Goal: Find contact information: Find contact information

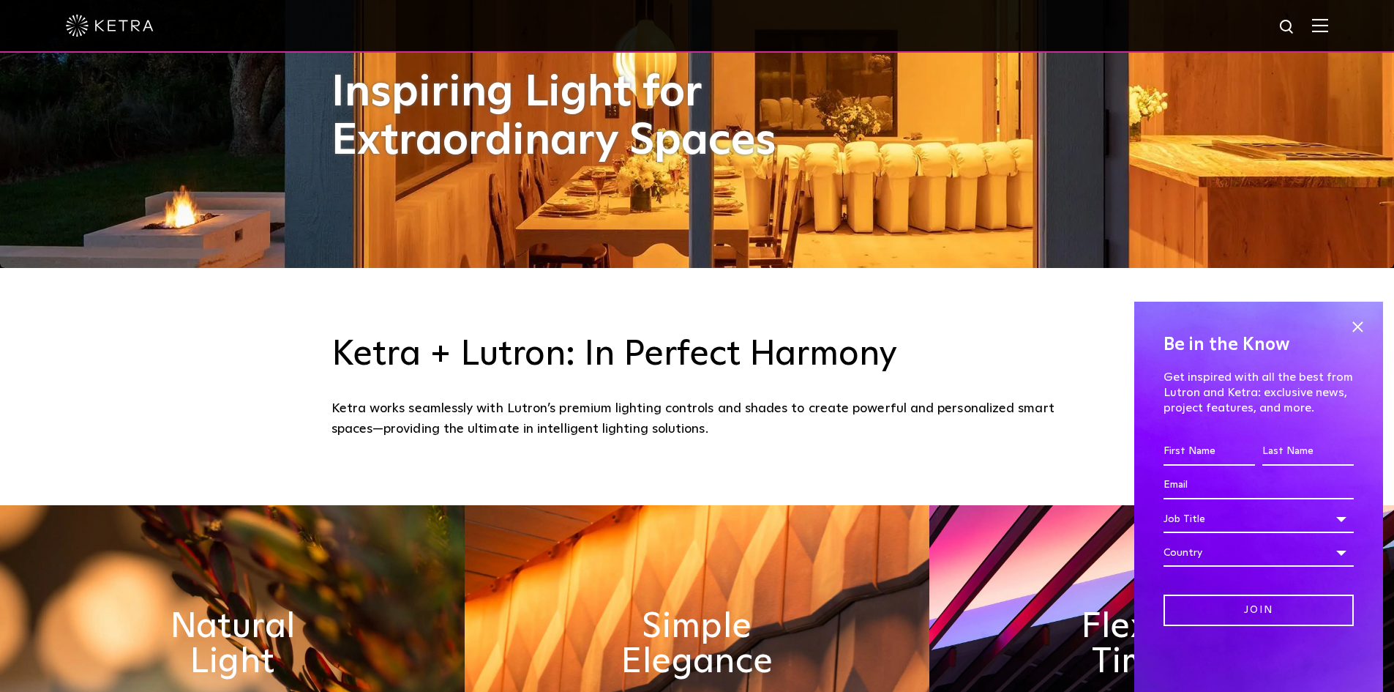
scroll to position [439, 0]
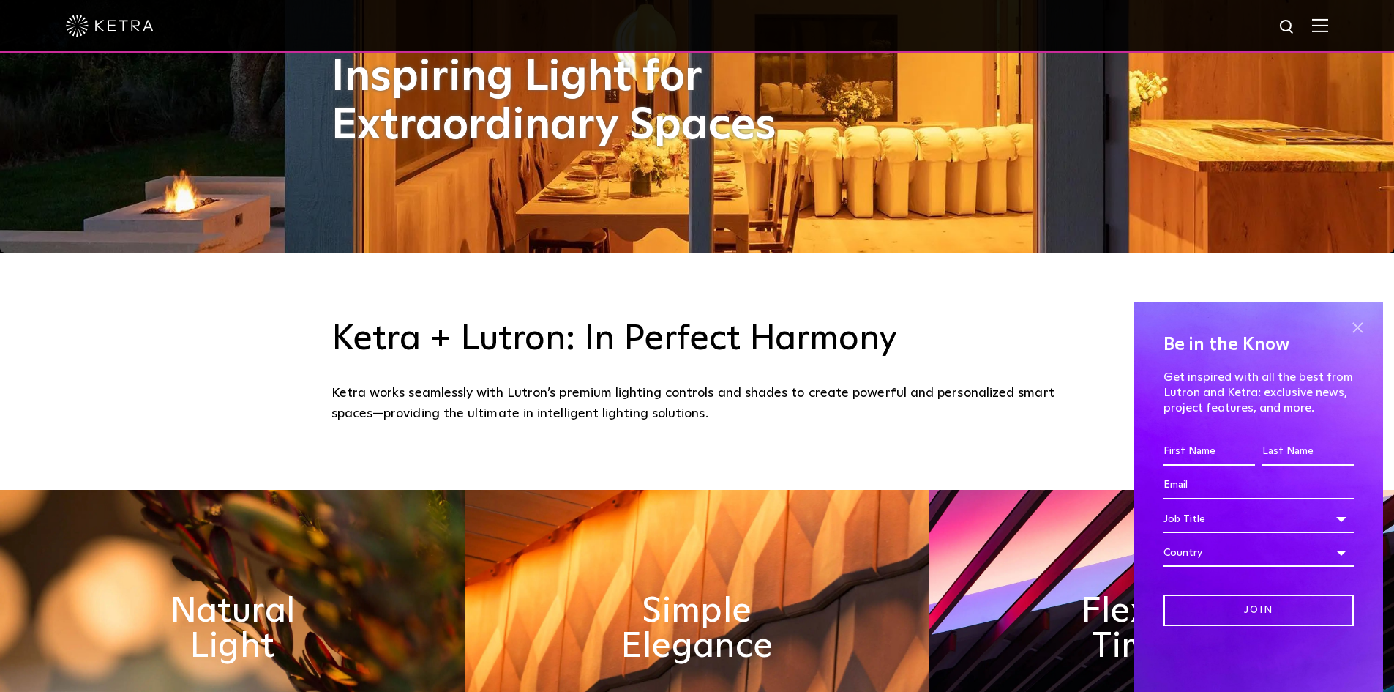
click at [1361, 329] on span at bounding box center [1358, 327] width 22 height 22
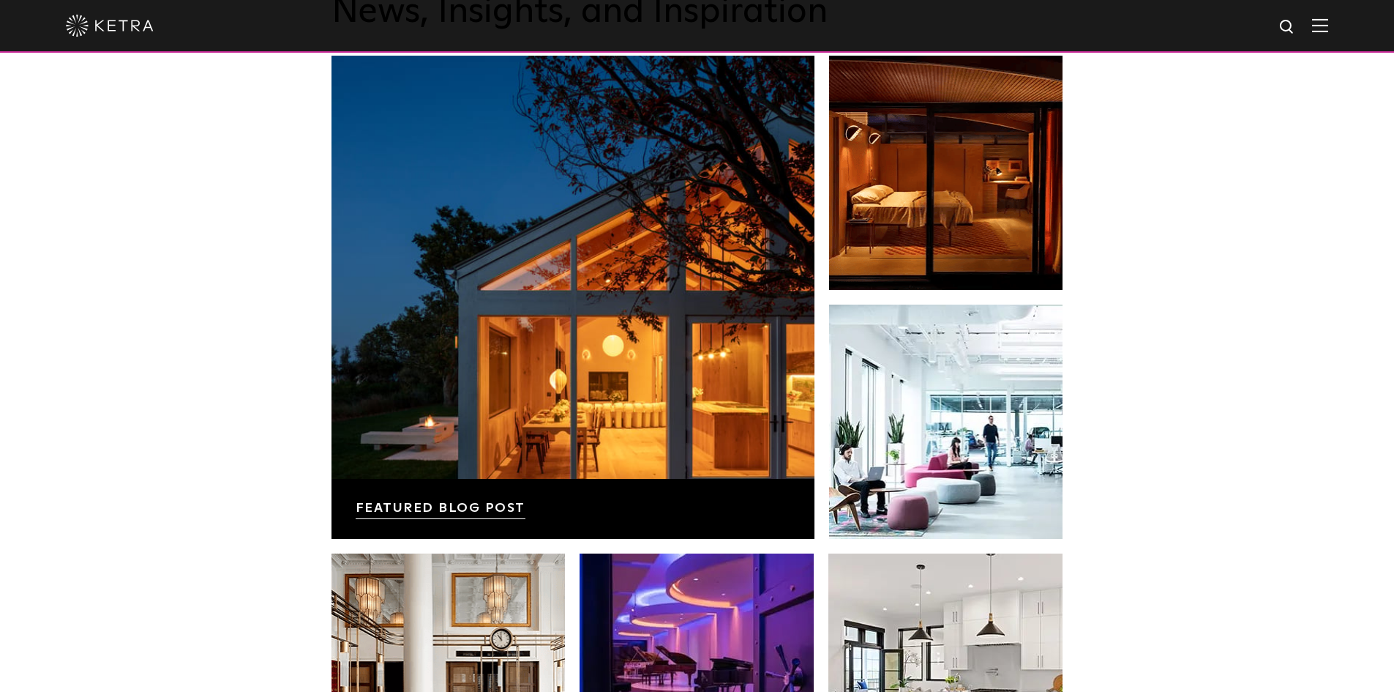
scroll to position [2562, 0]
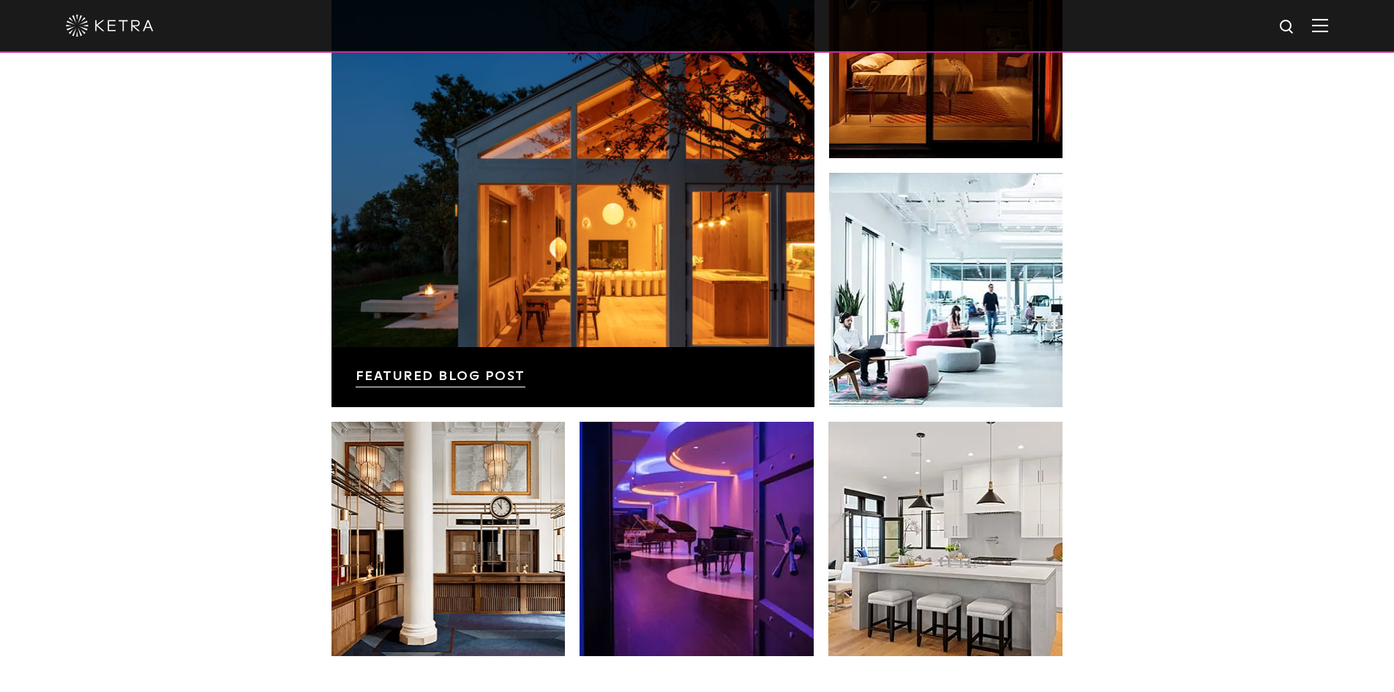
drag, startPoint x: 1173, startPoint y: 405, endPoint x: 1222, endPoint y: 498, distance: 104.1
click at [1222, 499] on div "News, Insights, and Inspiration Lutron Releases First-Ever Lighting Trend Repor…" at bounding box center [697, 265] width 1394 height 943
click at [1221, 480] on div "News, Insights, and Inspiration Lutron Releases First-Ever Lighting Trend Repor…" at bounding box center [697, 265] width 1394 height 943
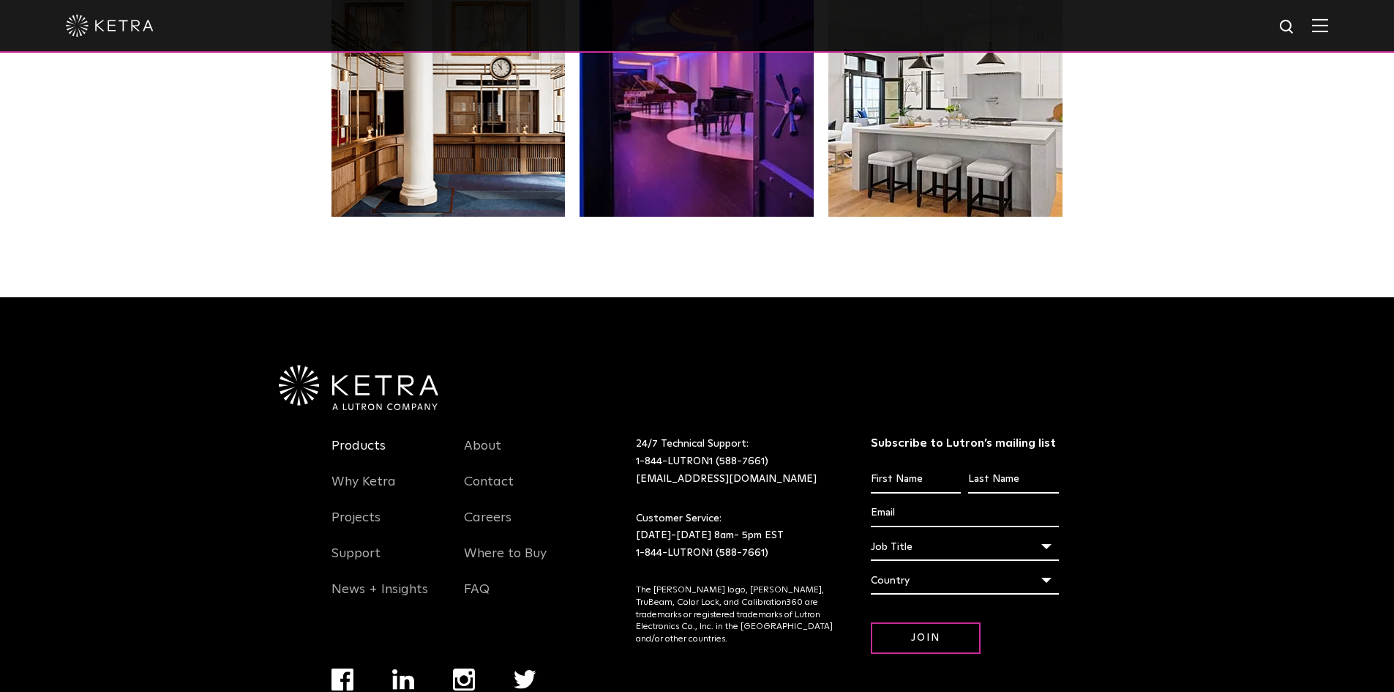
click at [363, 445] on link "Products" at bounding box center [359, 455] width 54 height 34
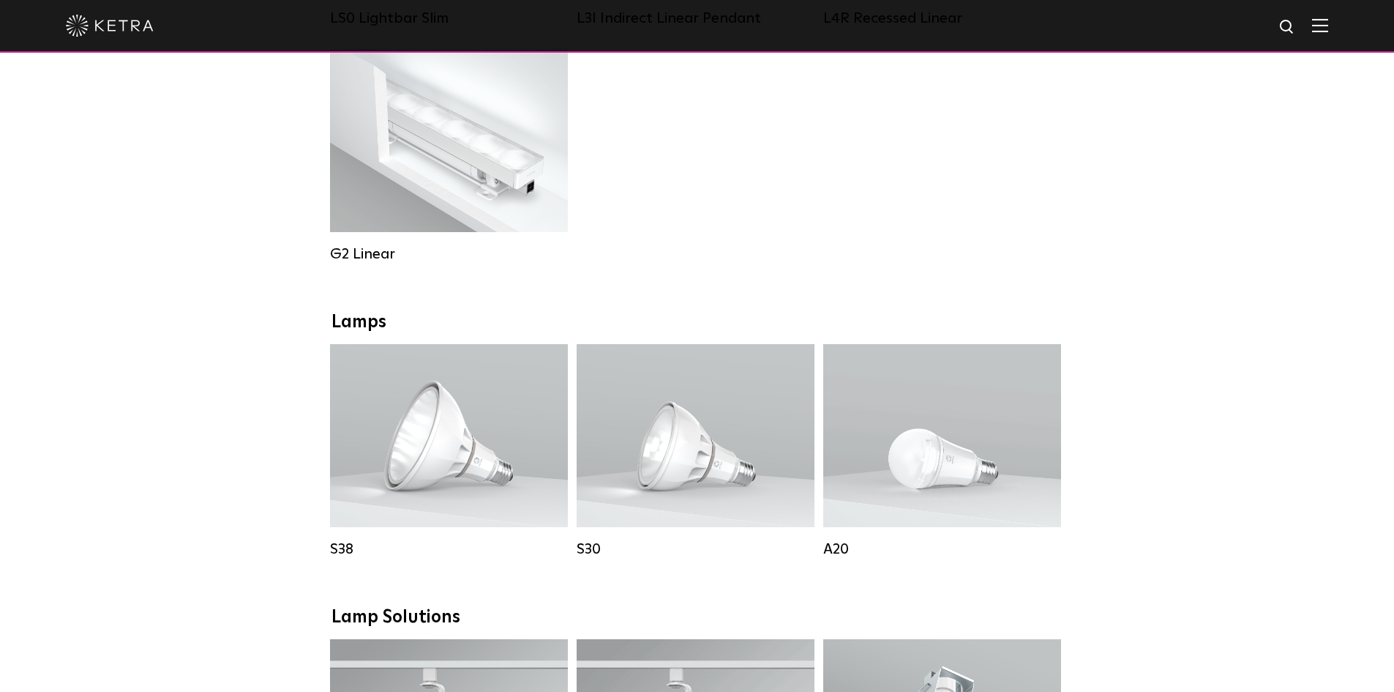
scroll to position [805, 0]
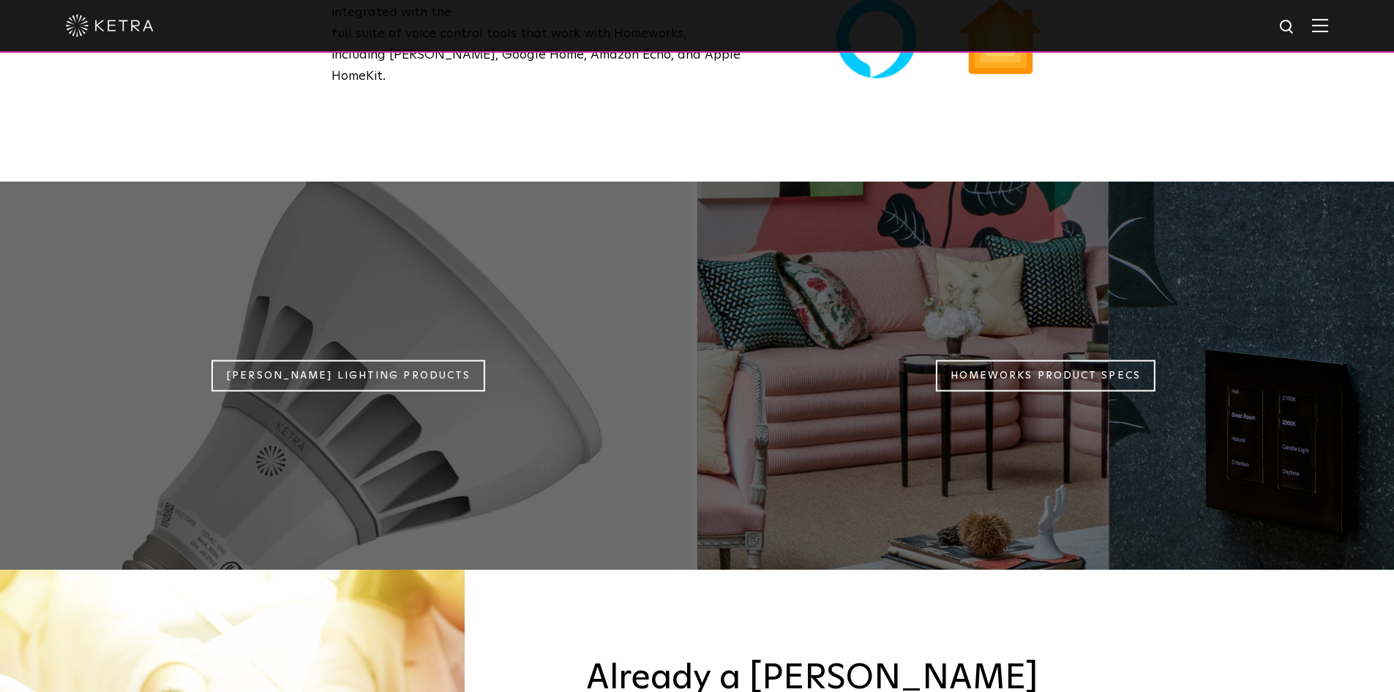
scroll to position [1317, 0]
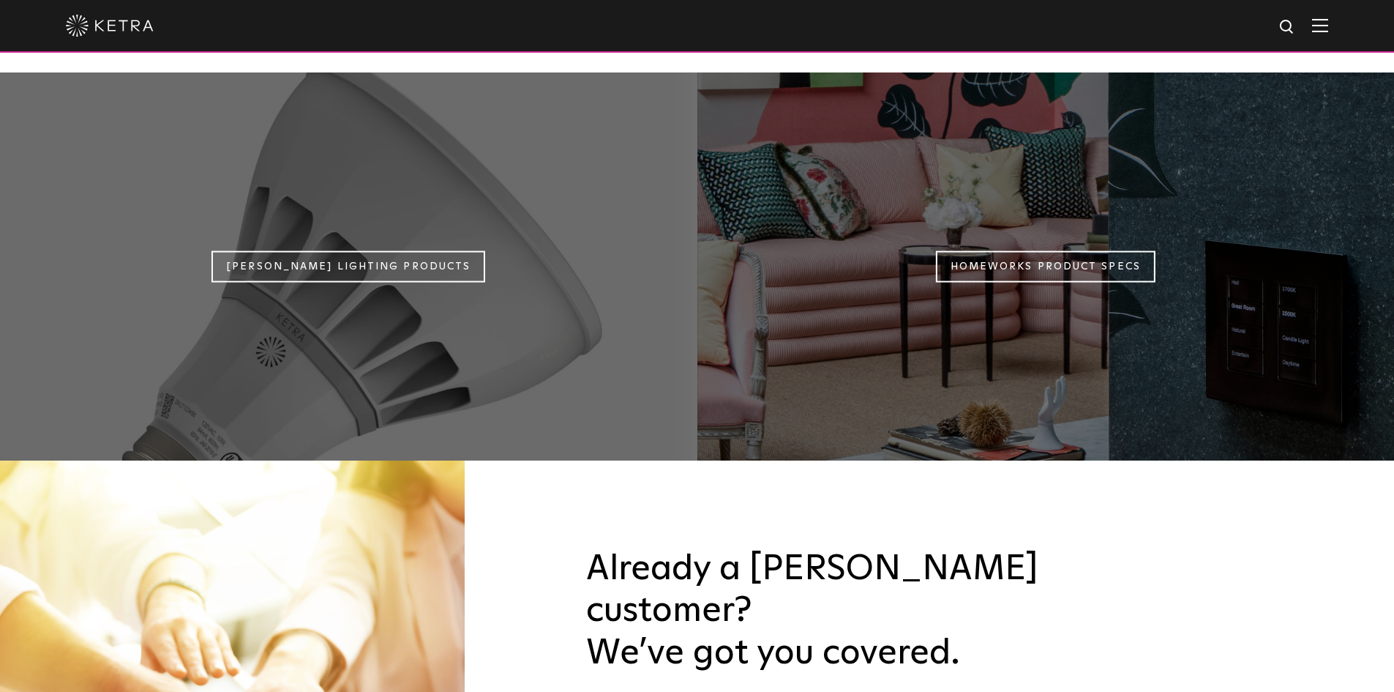
scroll to position [1391, 0]
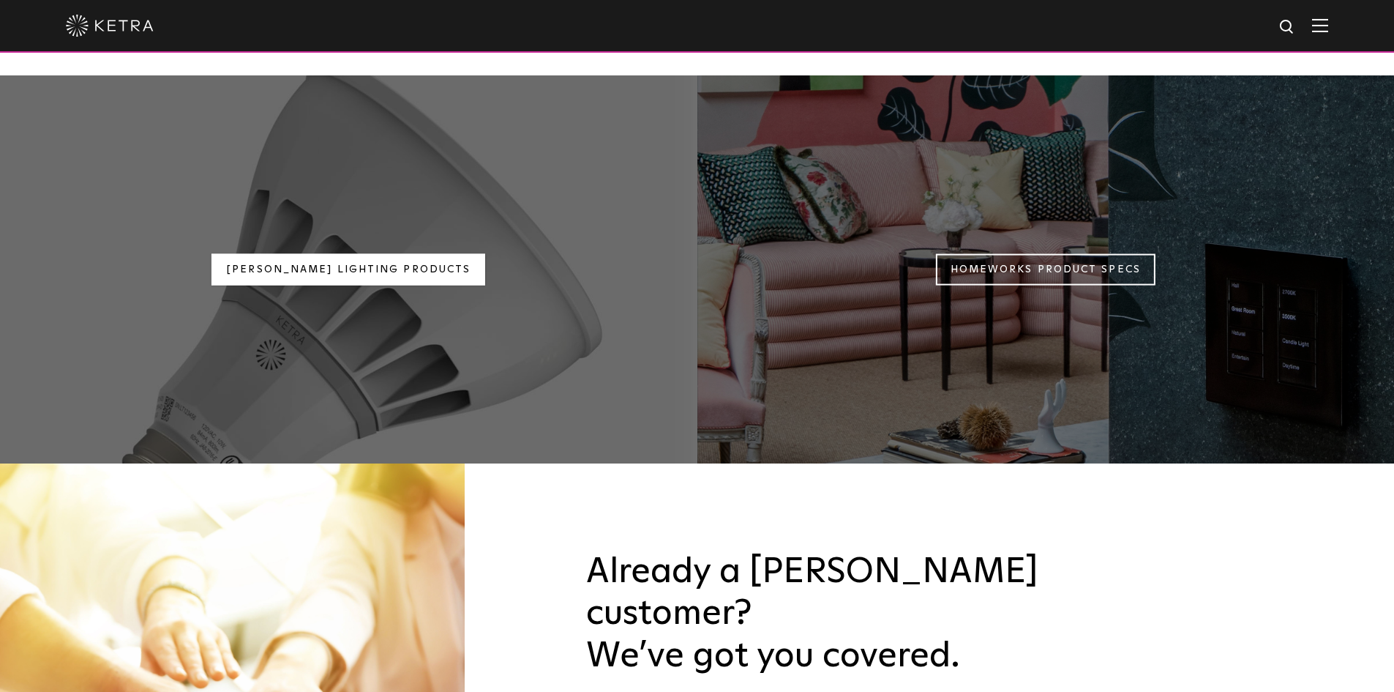
click at [406, 254] on link "Ketra Lighting Products" at bounding box center [349, 269] width 274 height 31
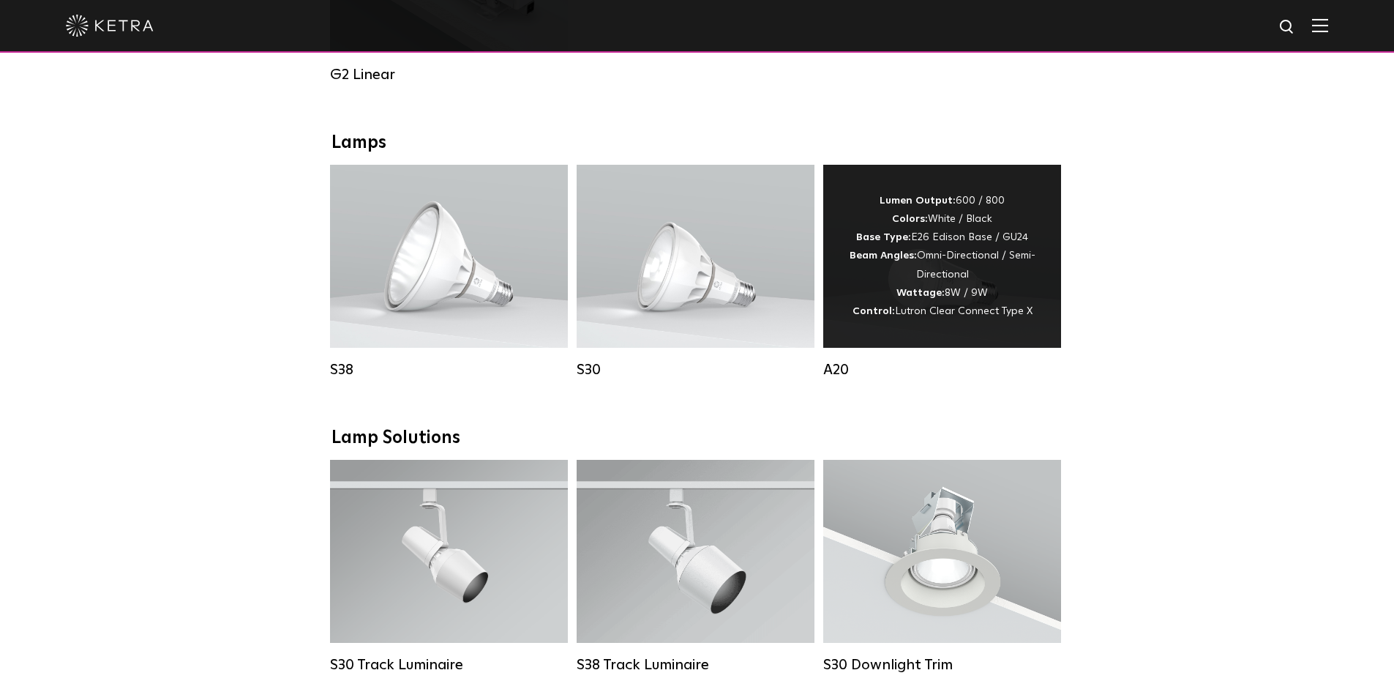
scroll to position [951, 0]
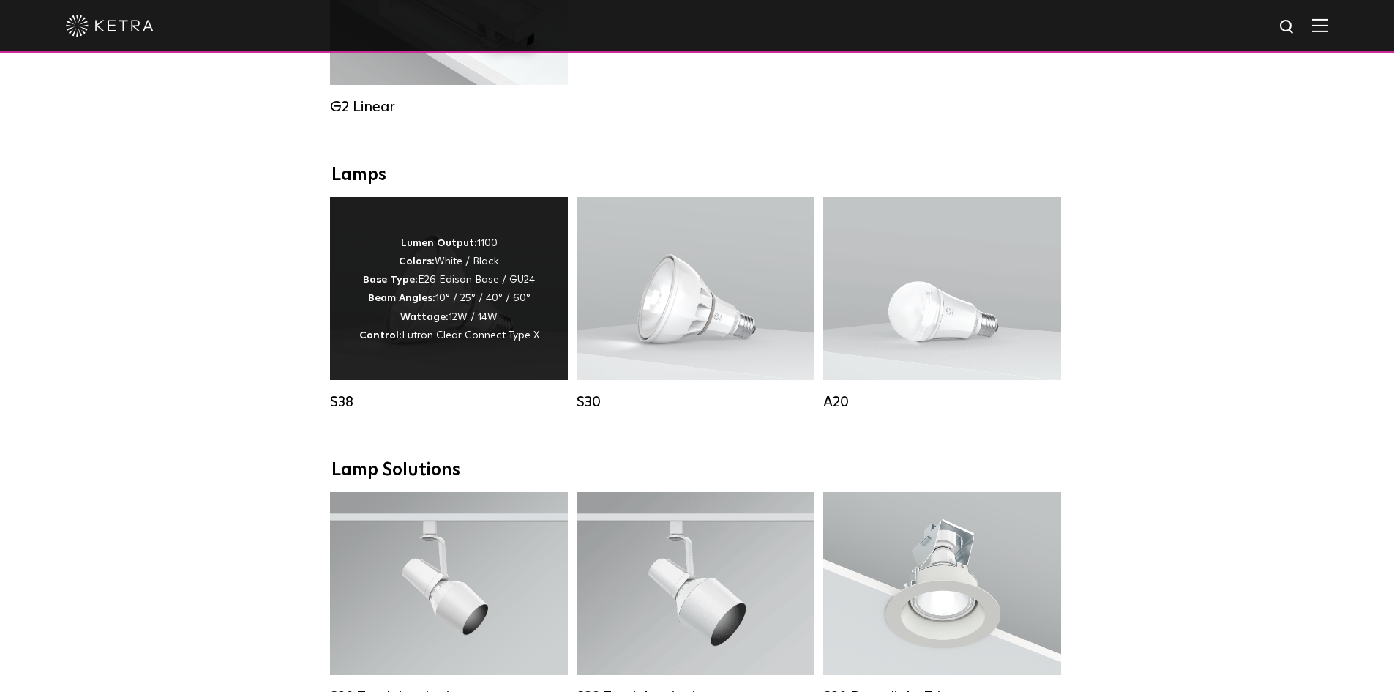
click at [418, 322] on strong "Wattage:" at bounding box center [424, 317] width 48 height 10
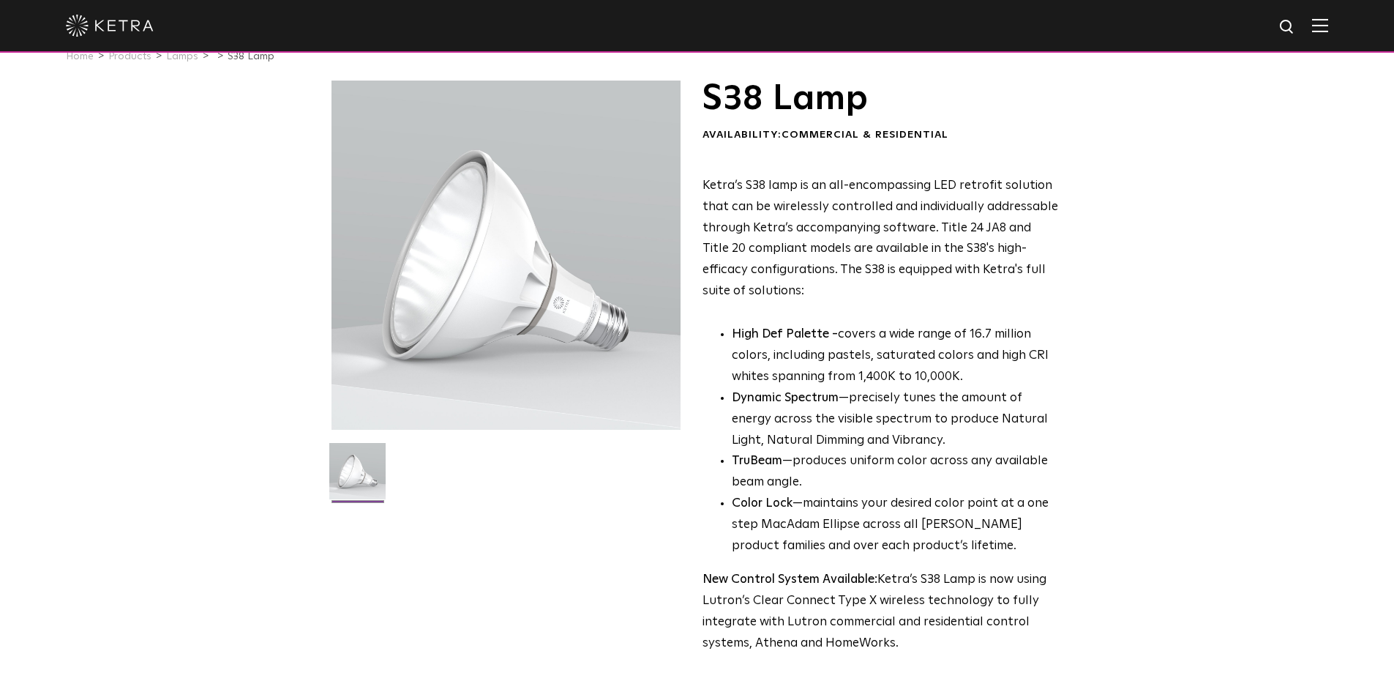
scroll to position [366, 0]
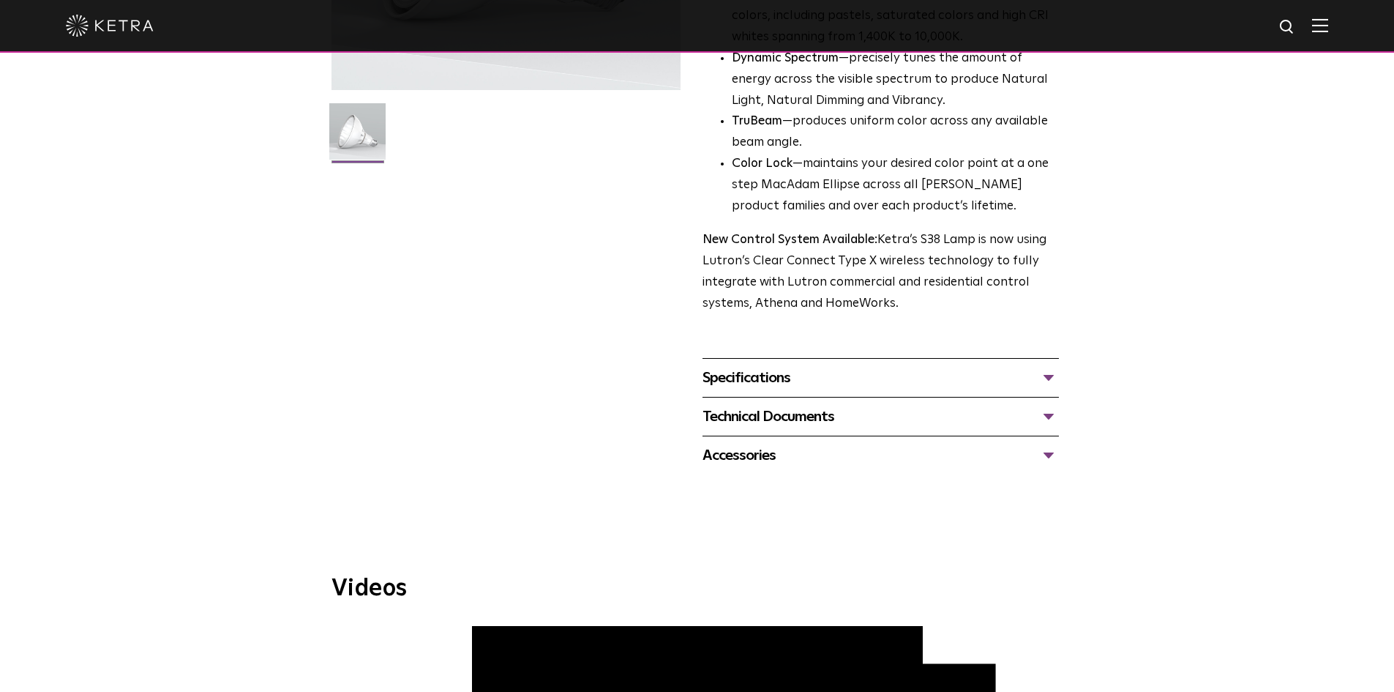
click at [1045, 380] on div "Specifications" at bounding box center [881, 377] width 356 height 23
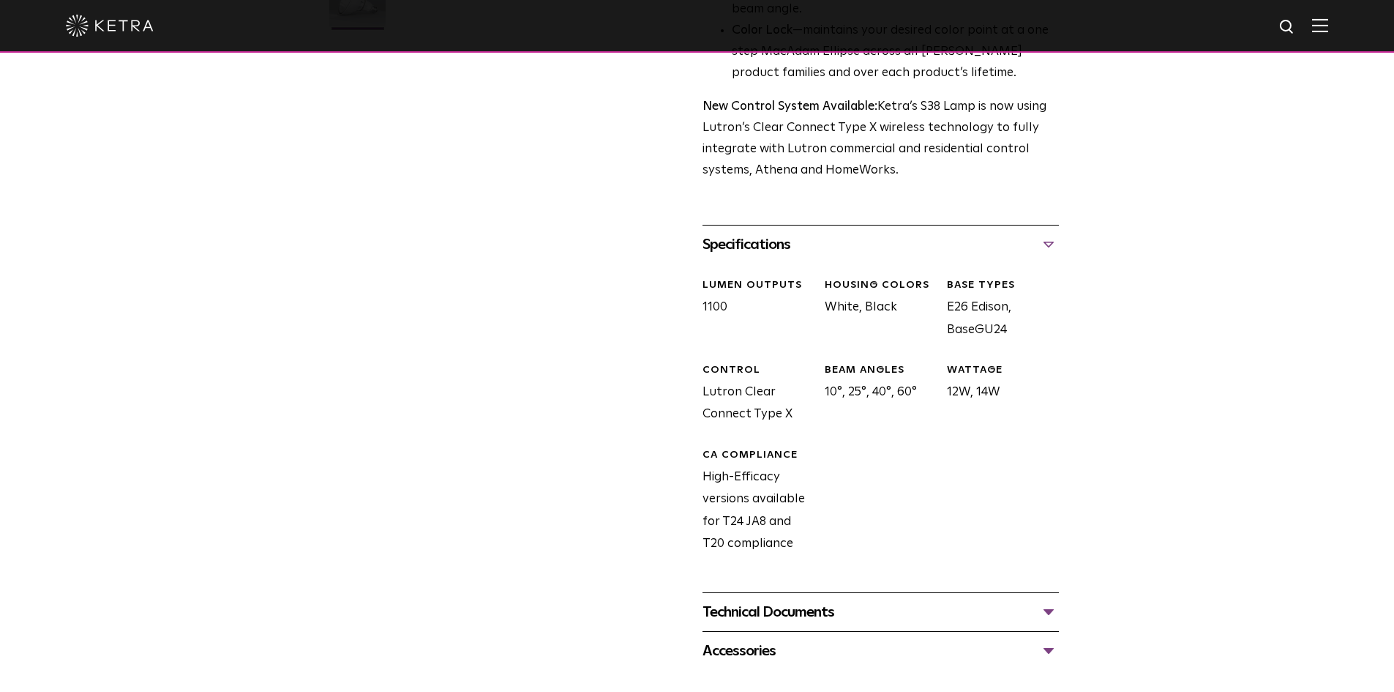
scroll to position [512, 0]
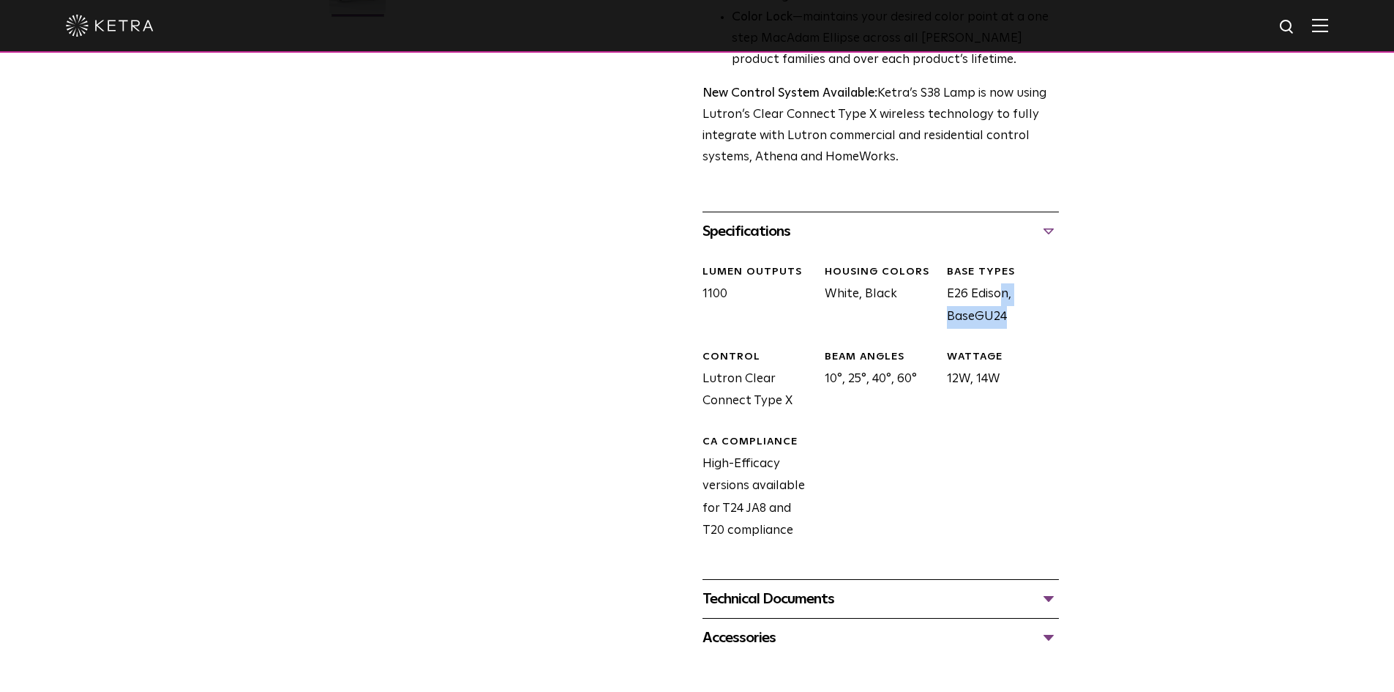
drag, startPoint x: 949, startPoint y: 300, endPoint x: 1020, endPoint y: 296, distance: 71.9
click at [1020, 296] on div "BASE TYPES E26 Edison, BaseGU24" at bounding box center [997, 296] width 122 height 63
click at [1043, 315] on div "BASE TYPES E26 Edison, BaseGU24" at bounding box center [997, 296] width 122 height 63
click at [1054, 602] on div "Technical Documents" at bounding box center [881, 598] width 356 height 23
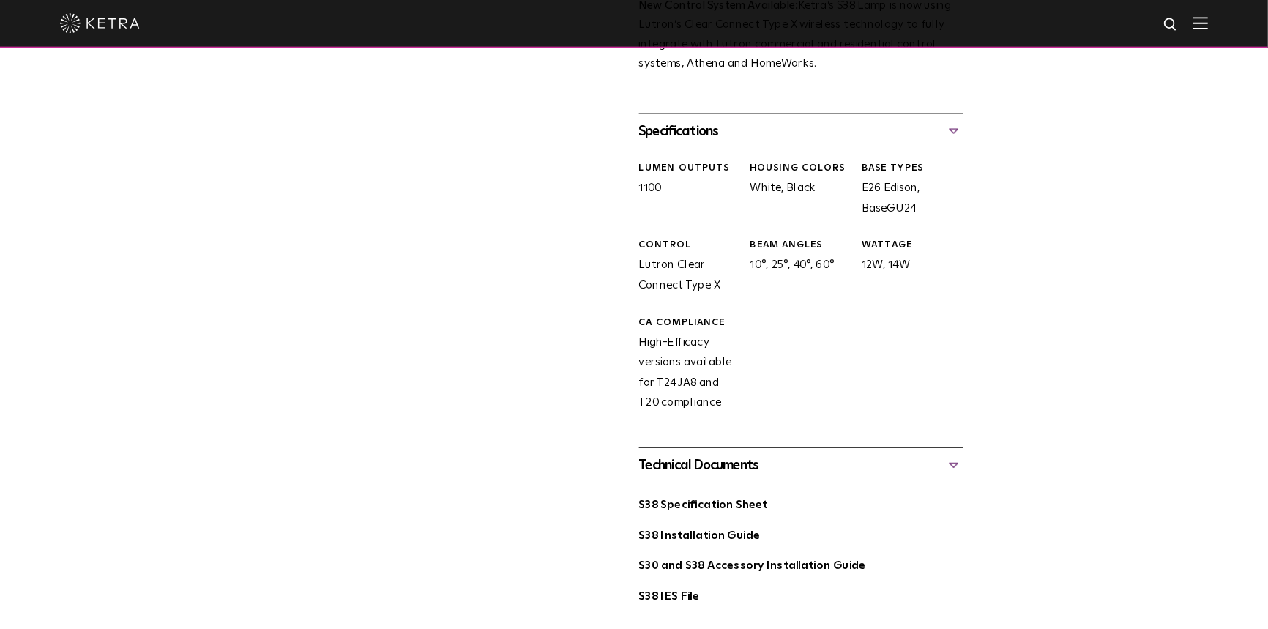
scroll to position [659, 0]
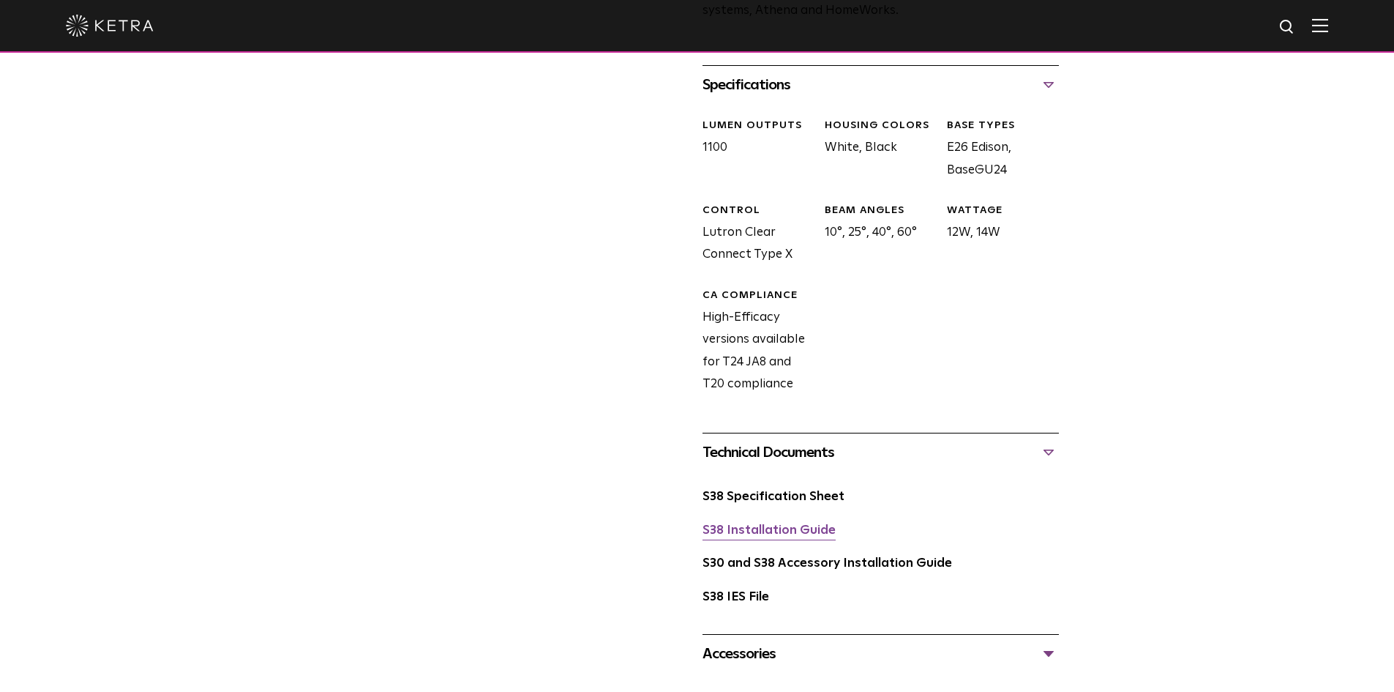
click at [760, 534] on link "S38 Installation Guide" at bounding box center [769, 530] width 133 height 12
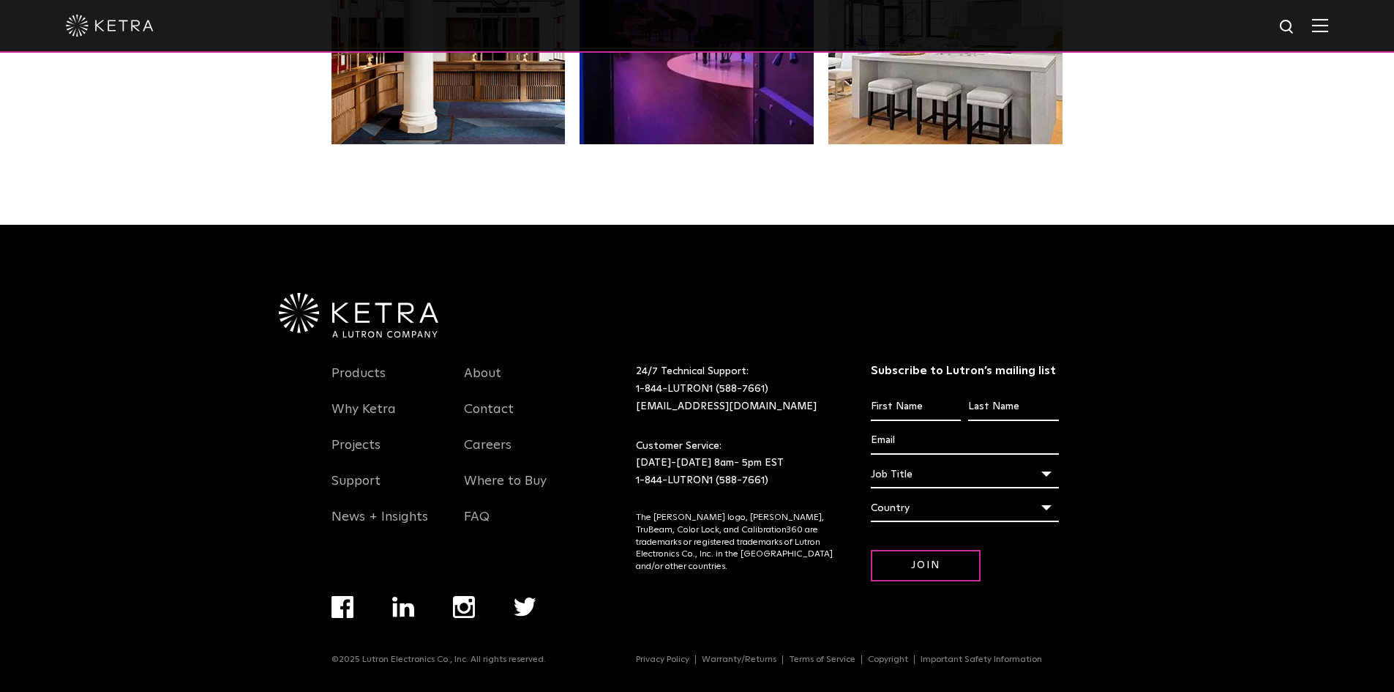
scroll to position [3074, 0]
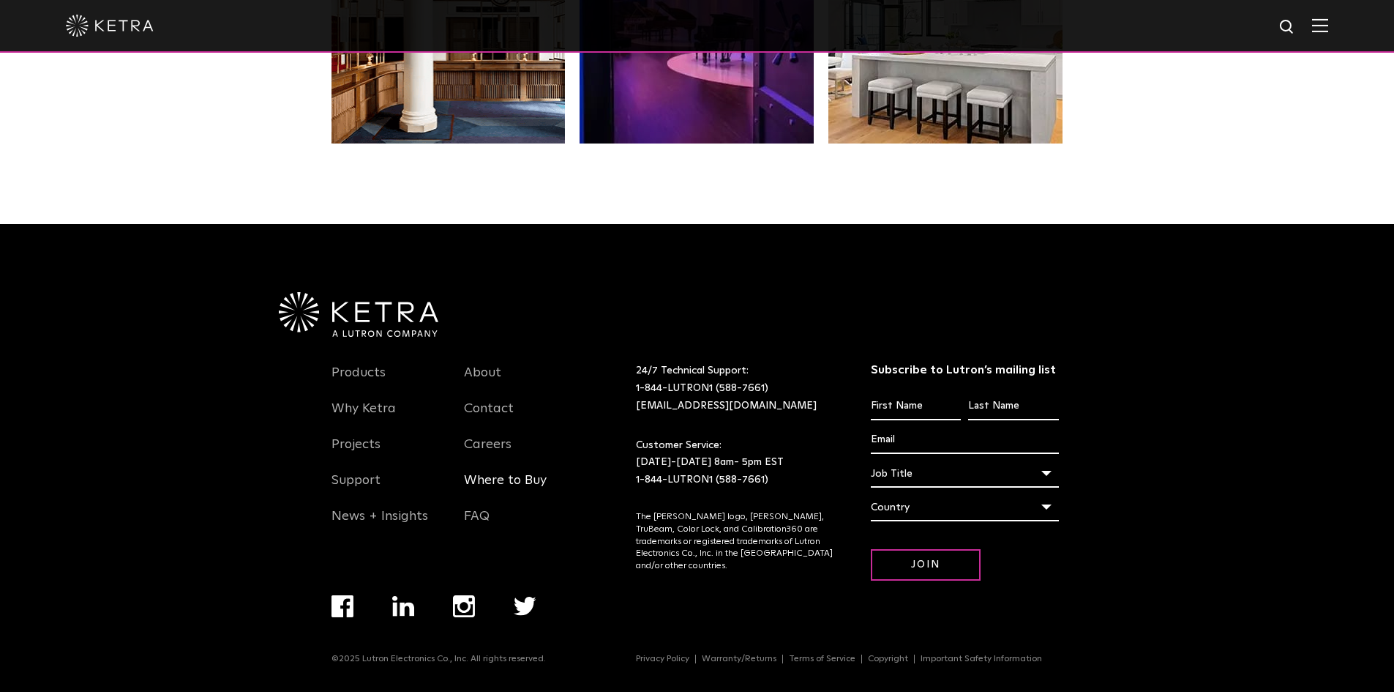
click at [489, 476] on link "Where to Buy" at bounding box center [505, 489] width 83 height 34
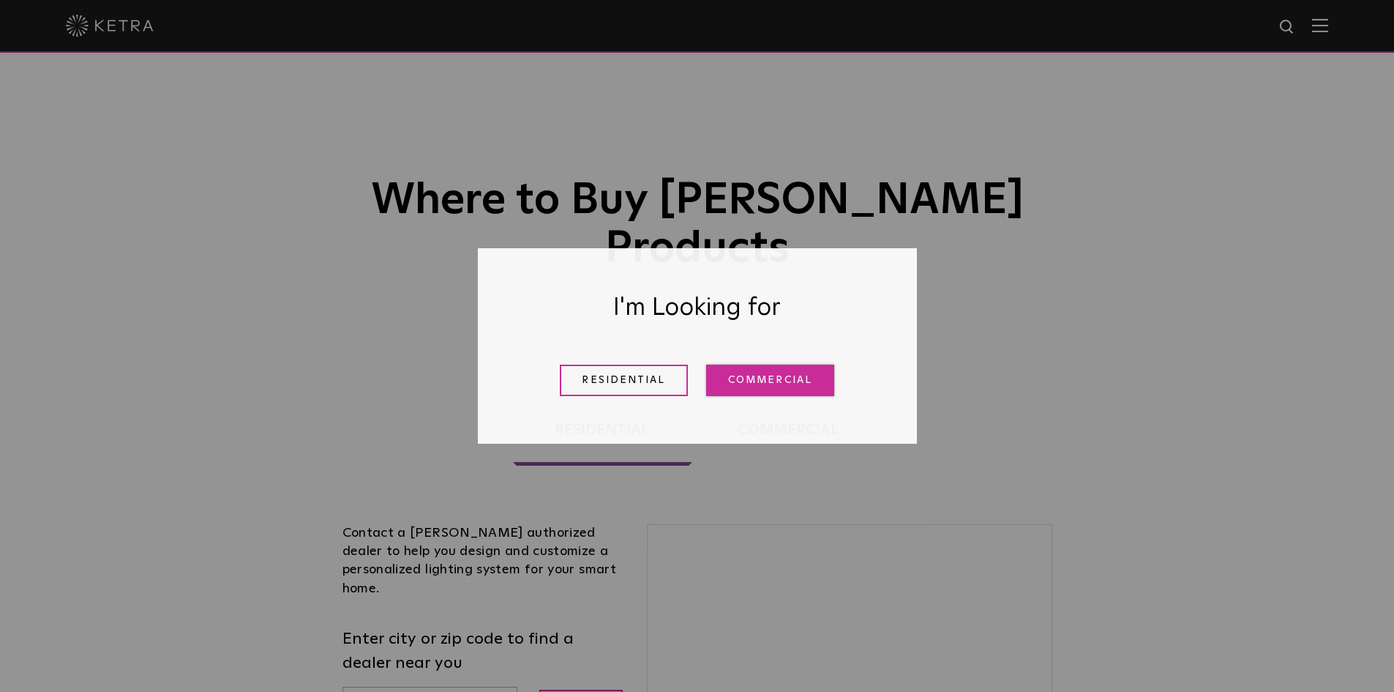
click at [746, 384] on link "Commercial" at bounding box center [770, 379] width 128 height 31
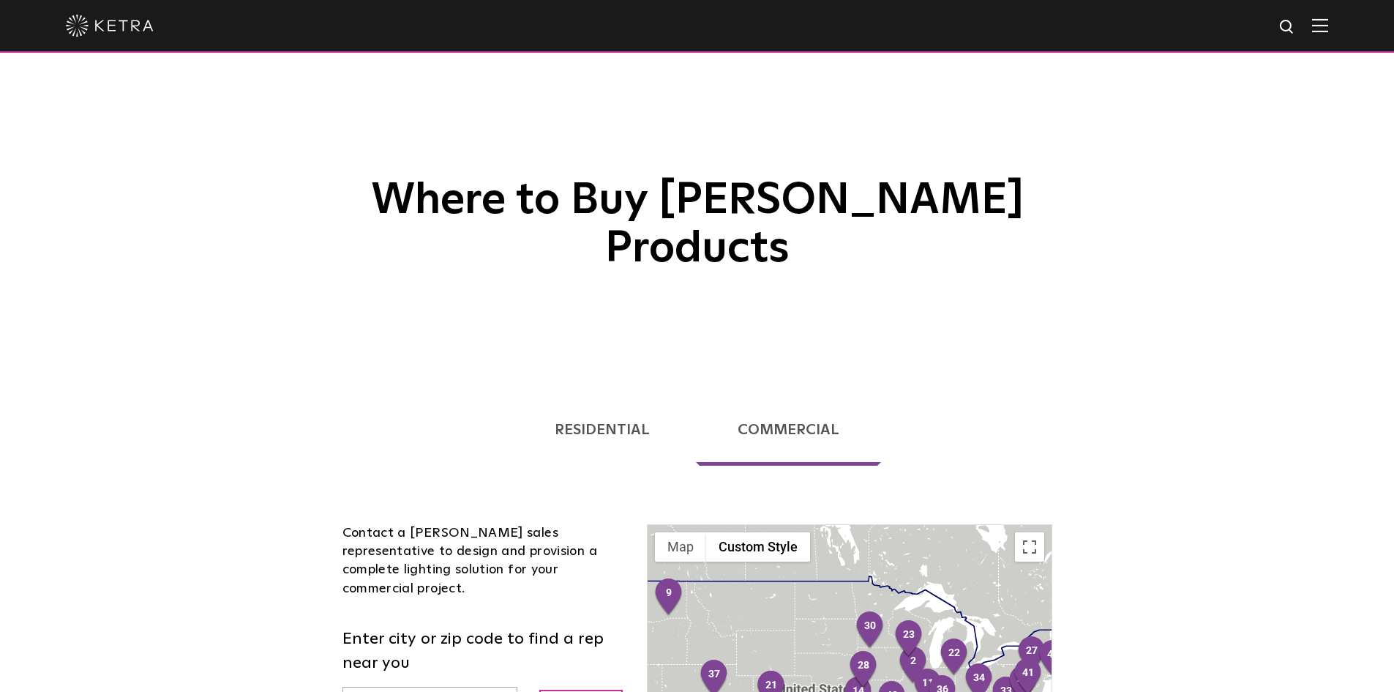
scroll to position [146, 0]
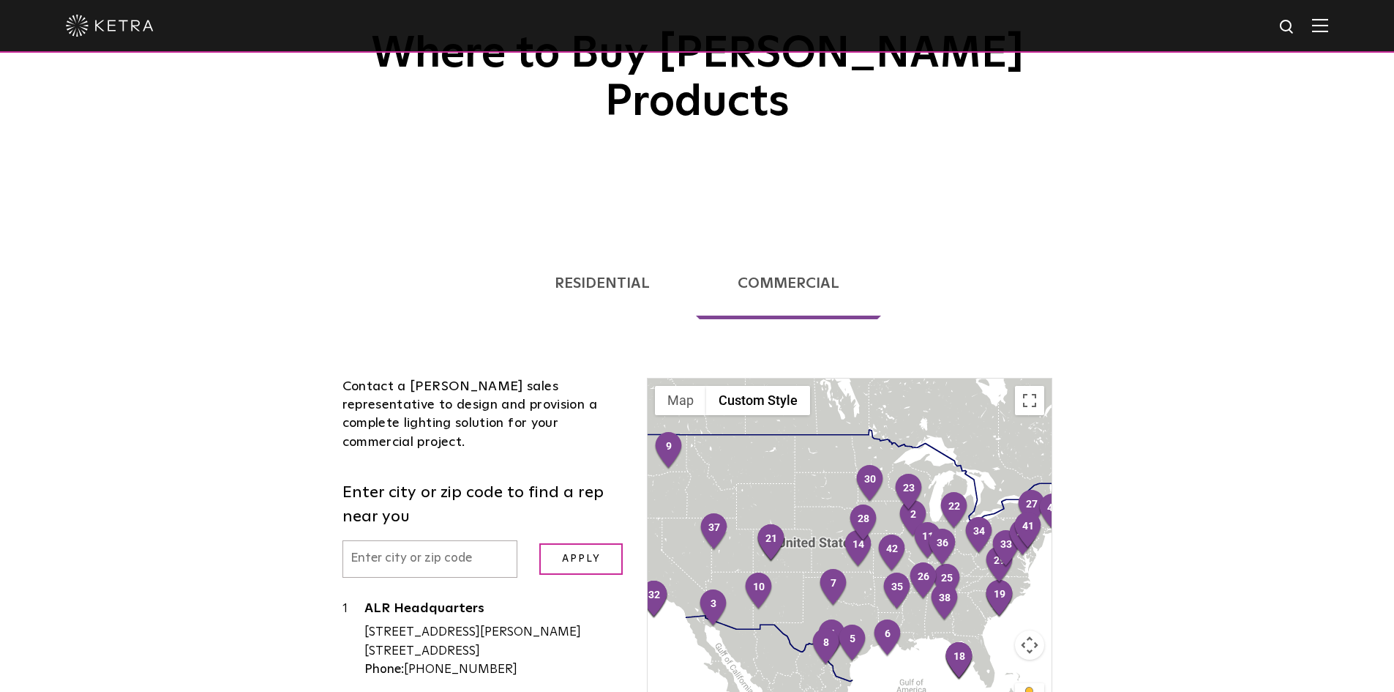
click at [447, 540] on input "text" at bounding box center [431, 558] width 176 height 37
type input "63109"
click at [557, 543] on input "Apply" at bounding box center [580, 558] width 83 height 31
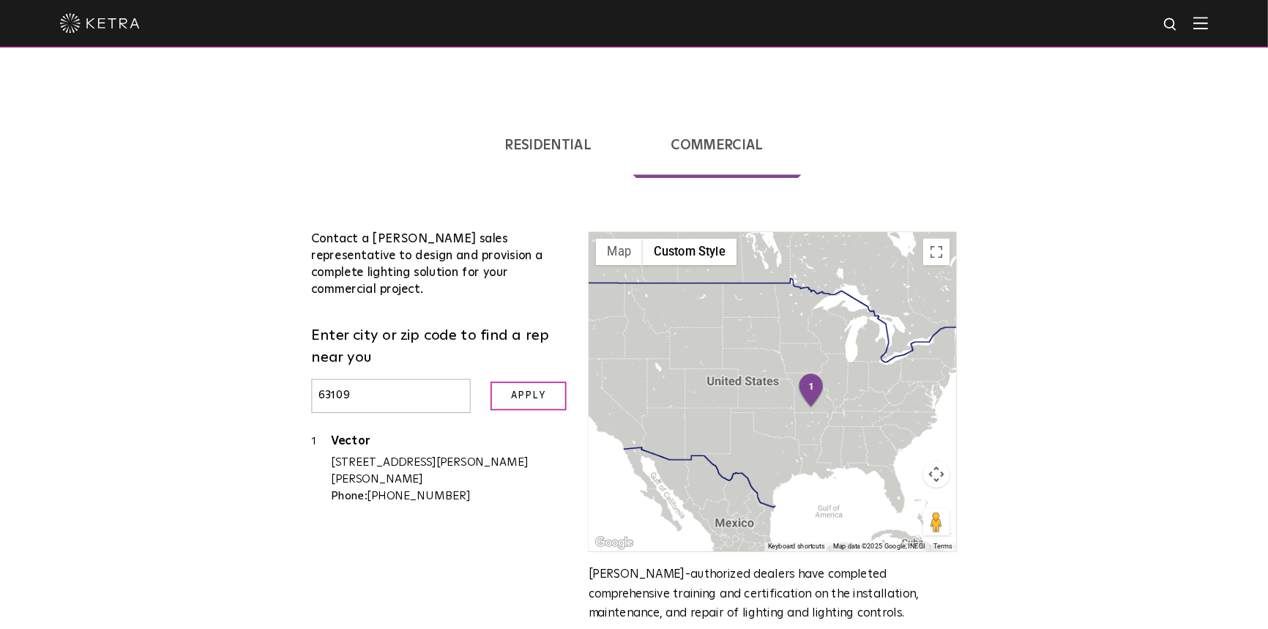
scroll to position [366, 0]
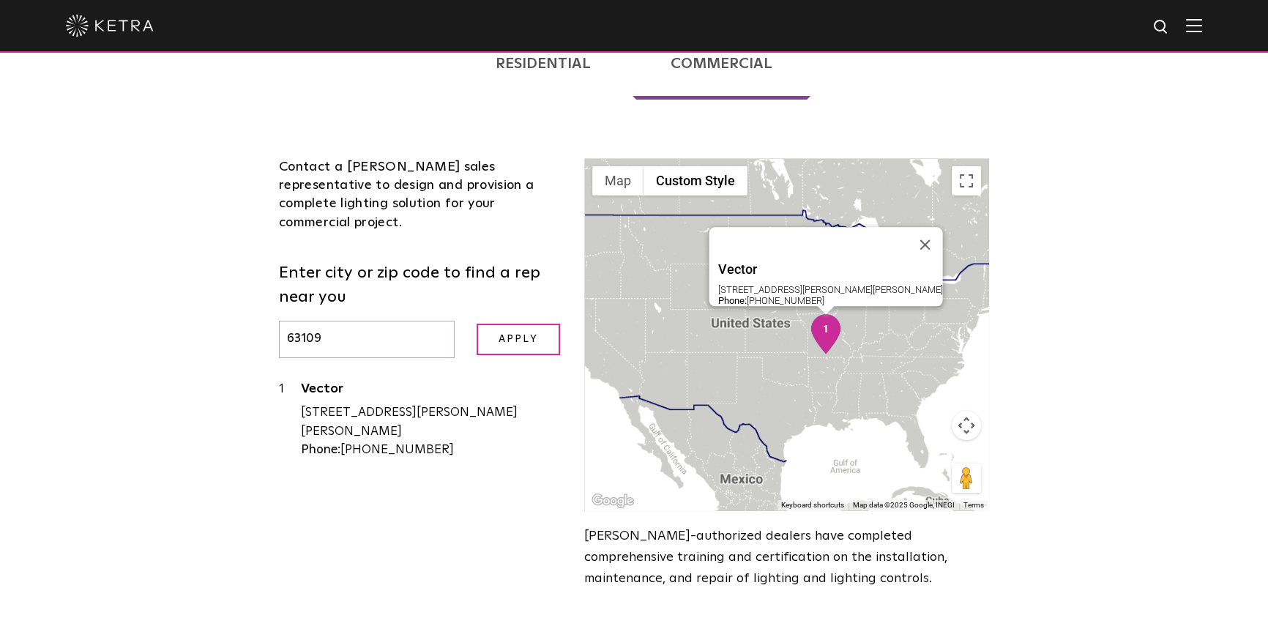
click at [821, 314] on img "1" at bounding box center [825, 334] width 31 height 40
drag, startPoint x: 302, startPoint y: 343, endPoint x: 528, endPoint y: 368, distance: 227.5
click at [528, 403] on div "[STREET_ADDRESS][PERSON_NAME][PERSON_NAME]" at bounding box center [431, 421] width 261 height 37
copy div "[STREET_ADDRESS][PERSON_NAME][PERSON_NAME]"
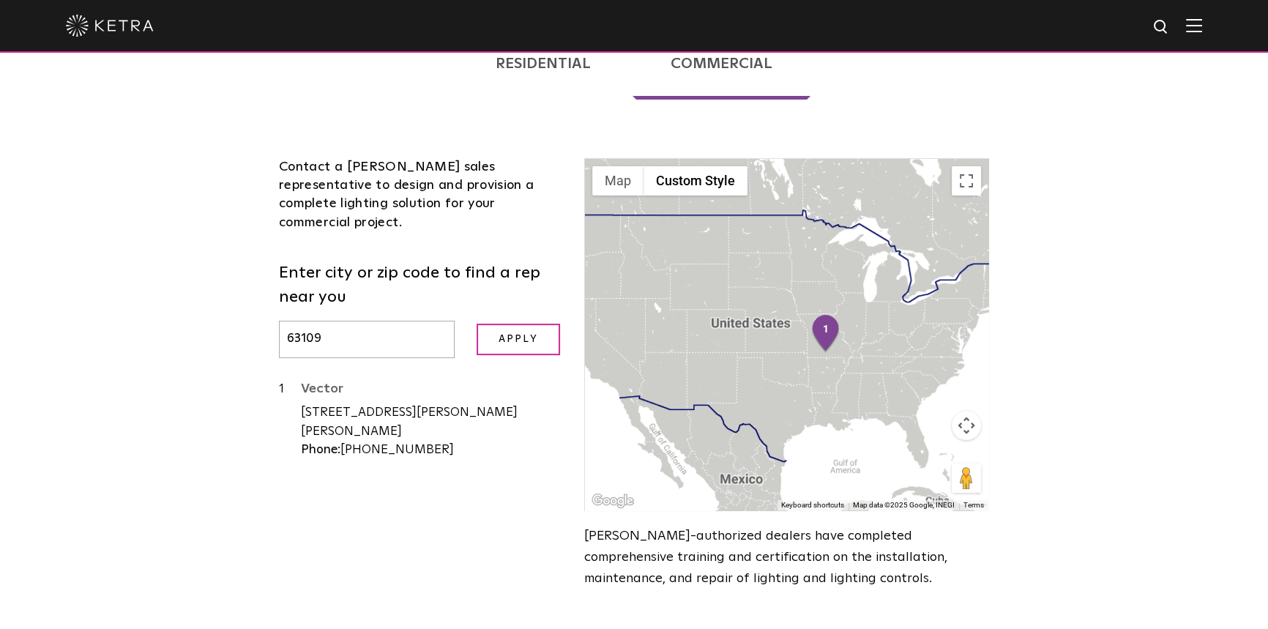
drag, startPoint x: 220, startPoint y: 364, endPoint x: 302, endPoint y: 321, distance: 92.0
click at [226, 358] on div "Loading... Residential Commercial Contact a [PERSON_NAME] authorized dealer to …" at bounding box center [634, 324] width 1268 height 645
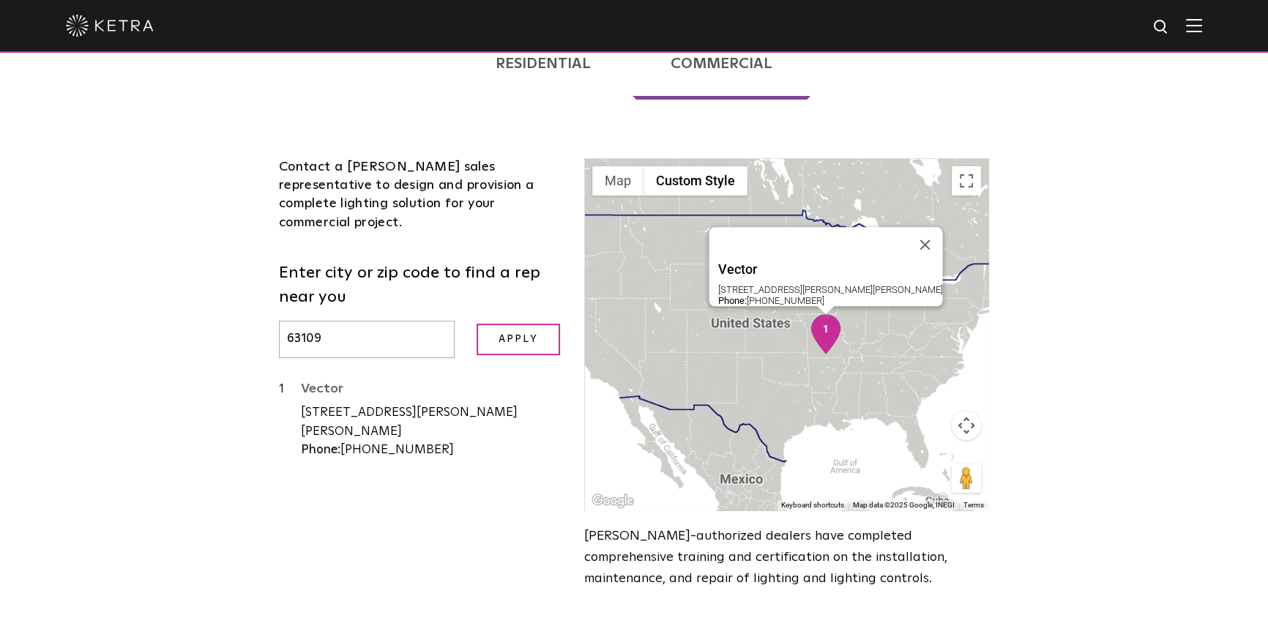
click at [321, 382] on link "Vector" at bounding box center [431, 391] width 261 height 18
